Goal: Navigation & Orientation: Find specific page/section

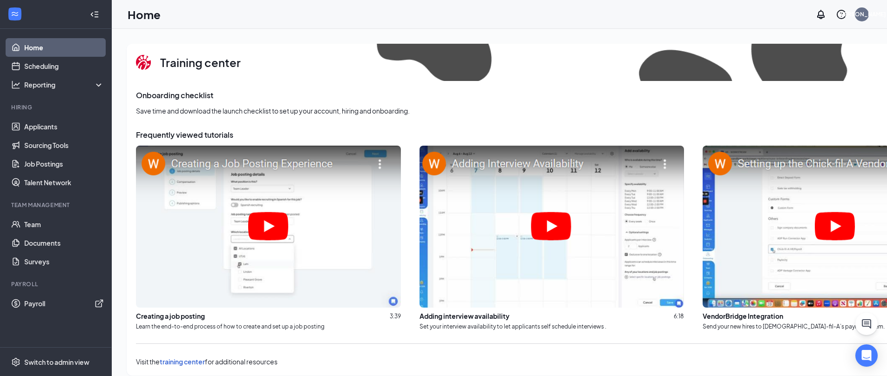
click at [36, 313] on ul "Home Scheduling Reporting Hiring Applicants Sourcing Tools Job Postings Talent …" at bounding box center [55, 188] width 111 height 318
click at [40, 305] on link "Payroll" at bounding box center [64, 303] width 80 height 19
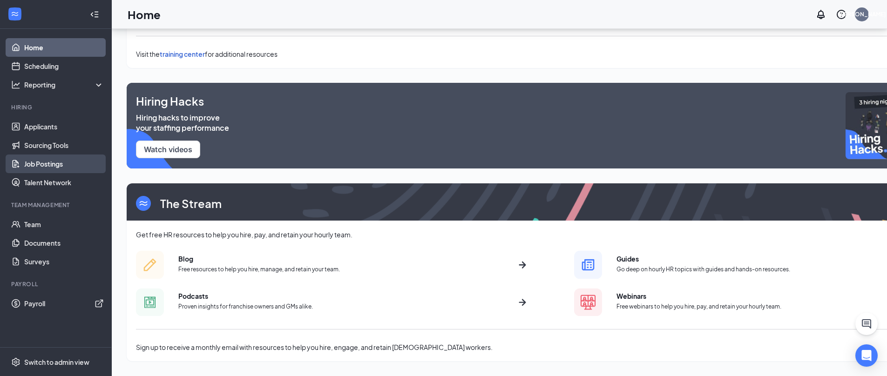
scroll to position [315, 0]
click at [59, 216] on link "Team" at bounding box center [64, 224] width 80 height 19
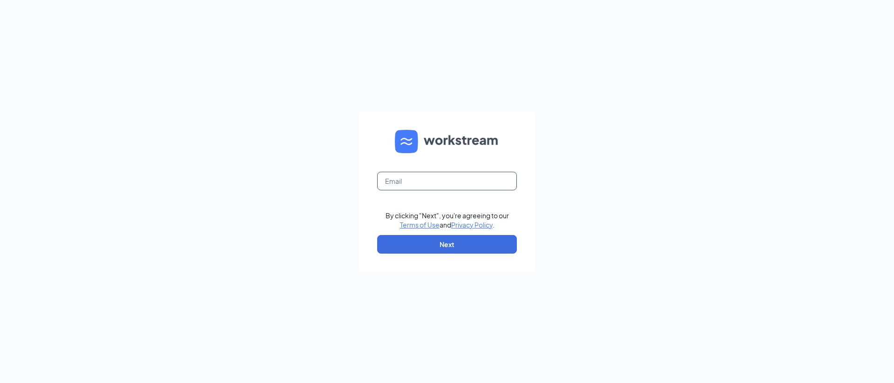
click at [447, 183] on input "text" at bounding box center [447, 181] width 140 height 19
type input "deborah@candu.ai"
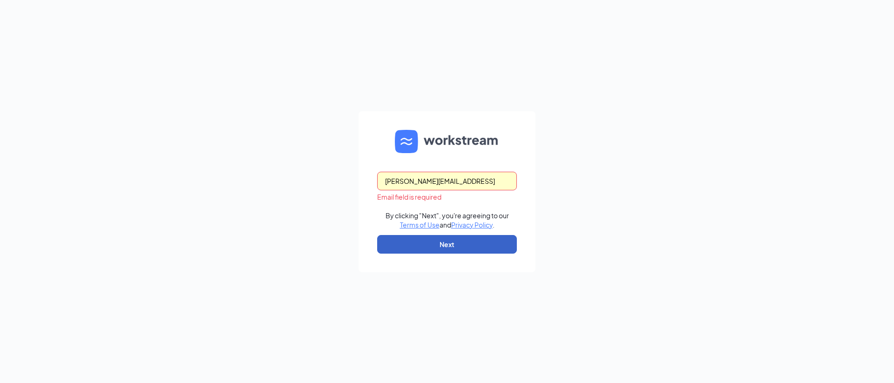
click at [447, 240] on button "Next" at bounding box center [447, 244] width 140 height 19
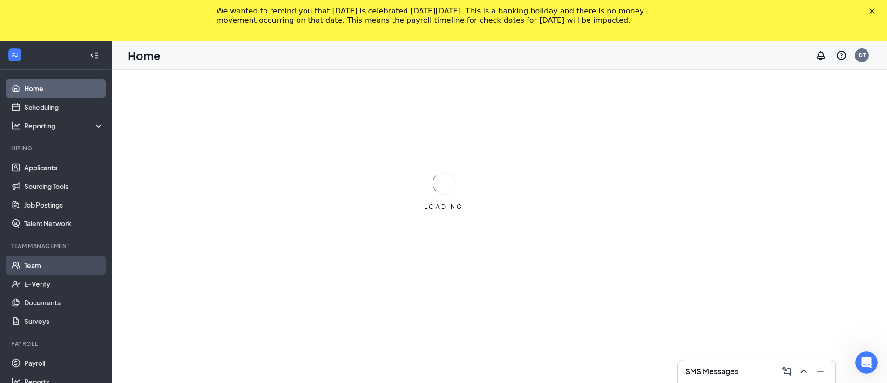
click at [52, 271] on link "Team" at bounding box center [64, 265] width 80 height 19
